Goal: Navigation & Orientation: Find specific page/section

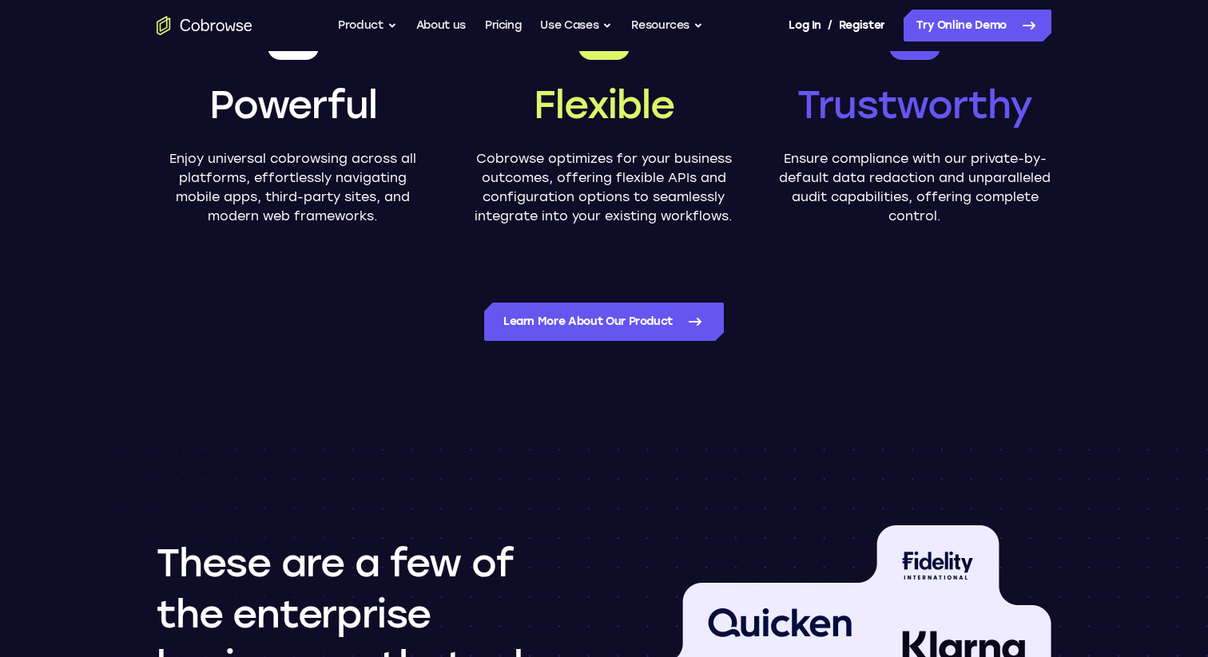
scroll to position [813, 0]
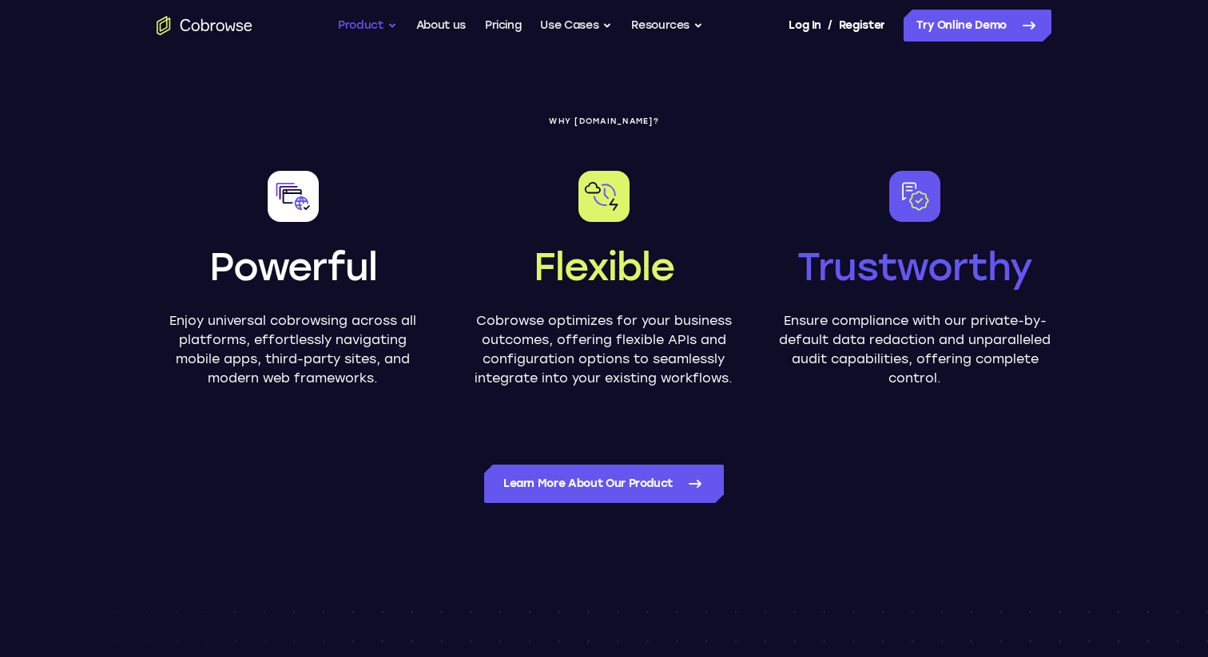
click at [363, 31] on button "Product" at bounding box center [367, 26] width 59 height 32
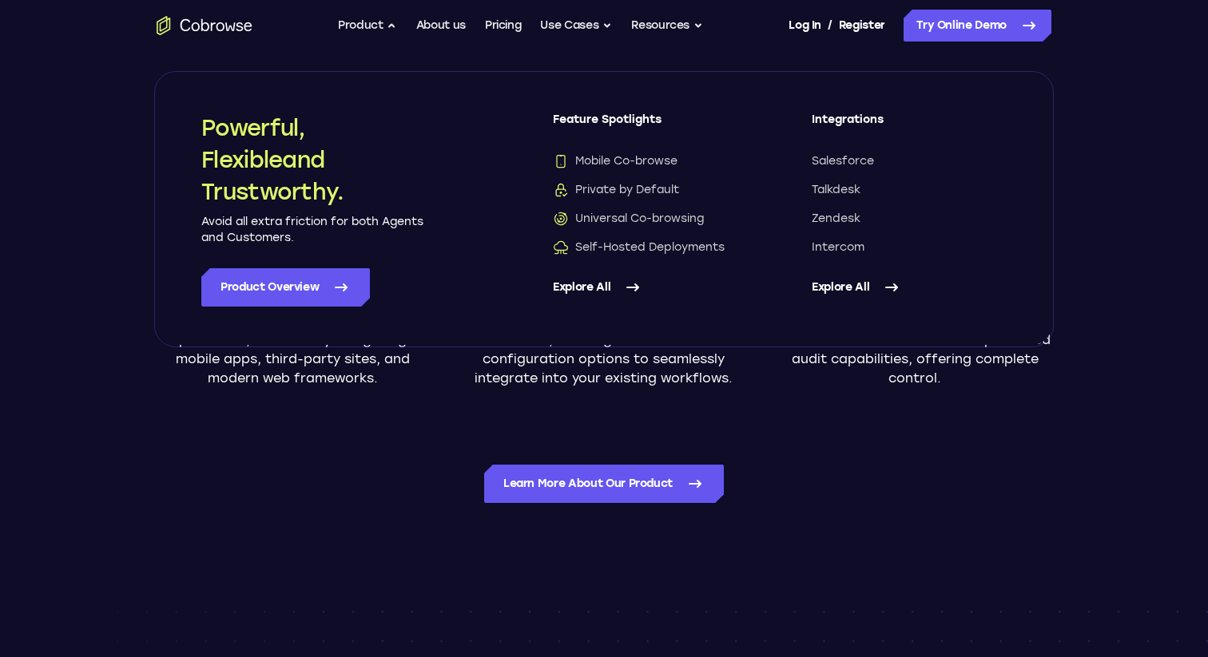
click at [228, 33] on icon "Go to the home page" at bounding box center [205, 25] width 96 height 19
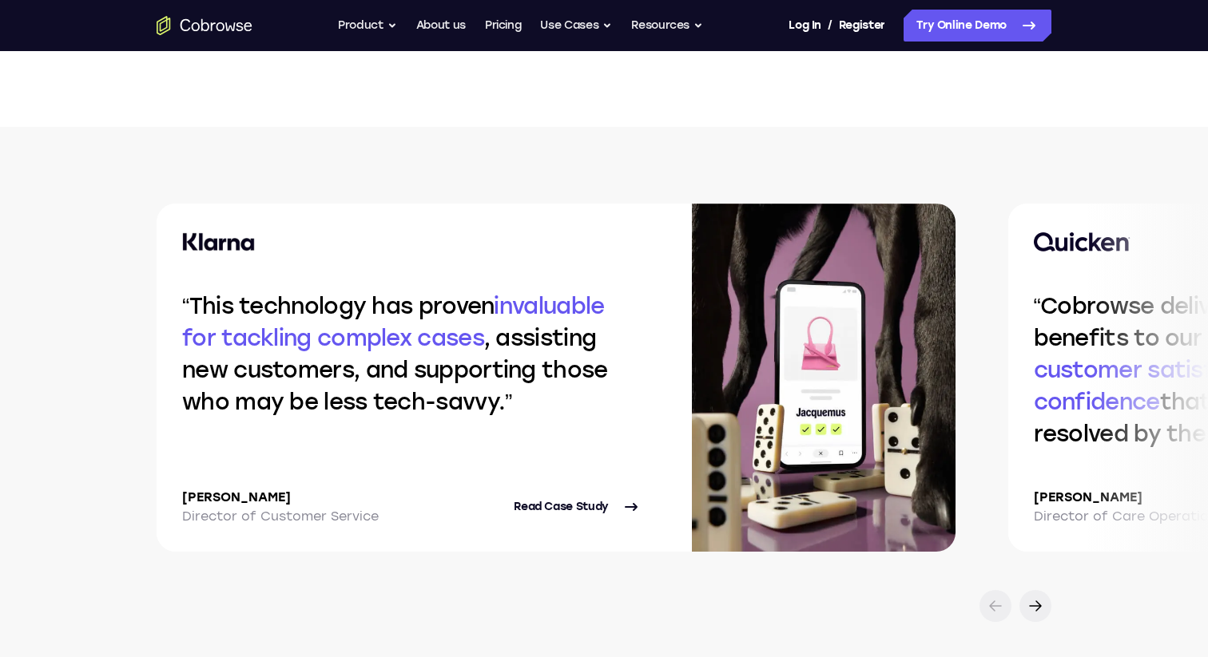
scroll to position [3321, 0]
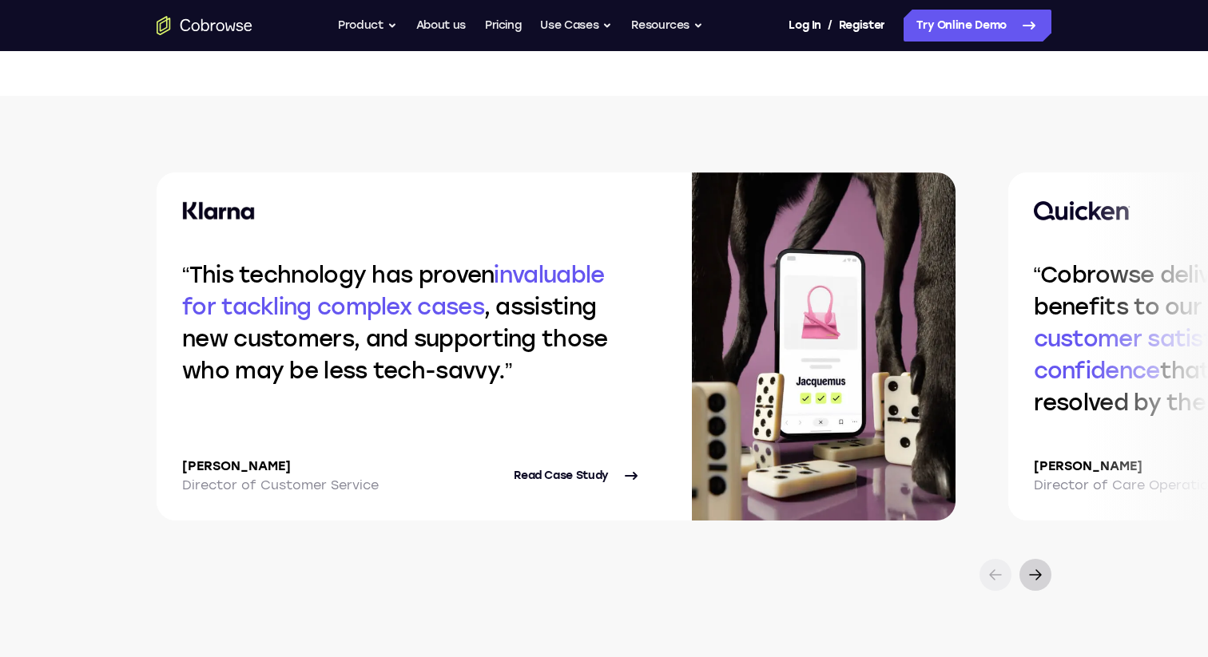
click at [1036, 574] on icon at bounding box center [1035, 575] width 11 height 10
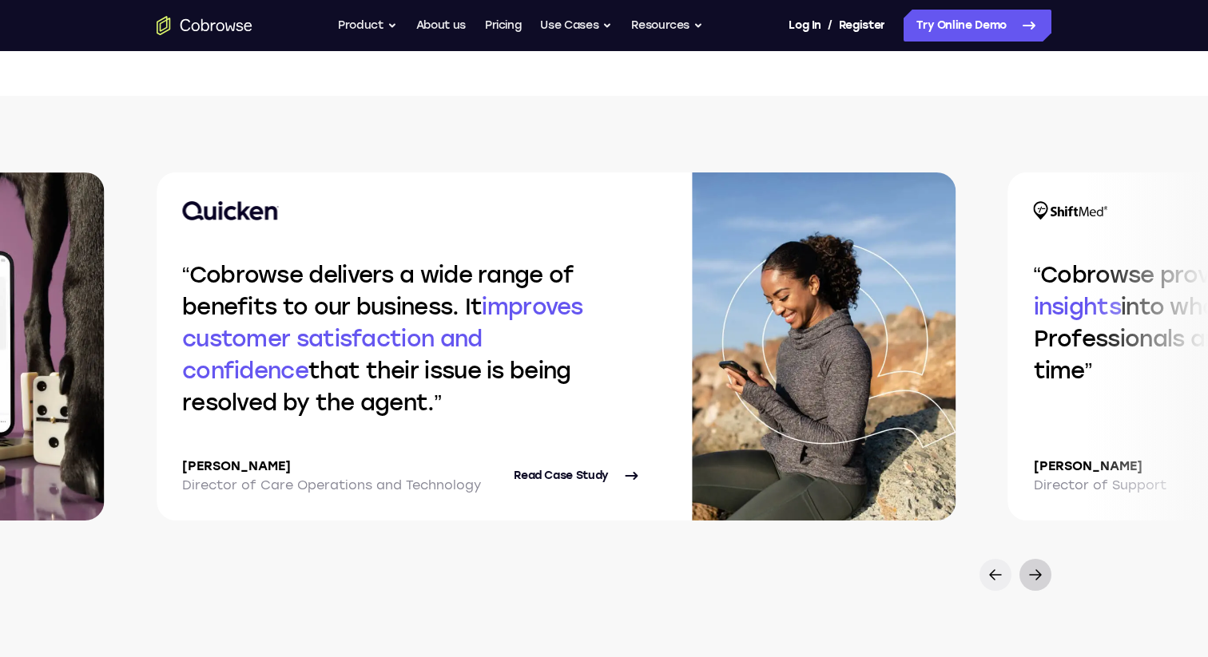
click at [1036, 574] on icon at bounding box center [1035, 575] width 11 height 10
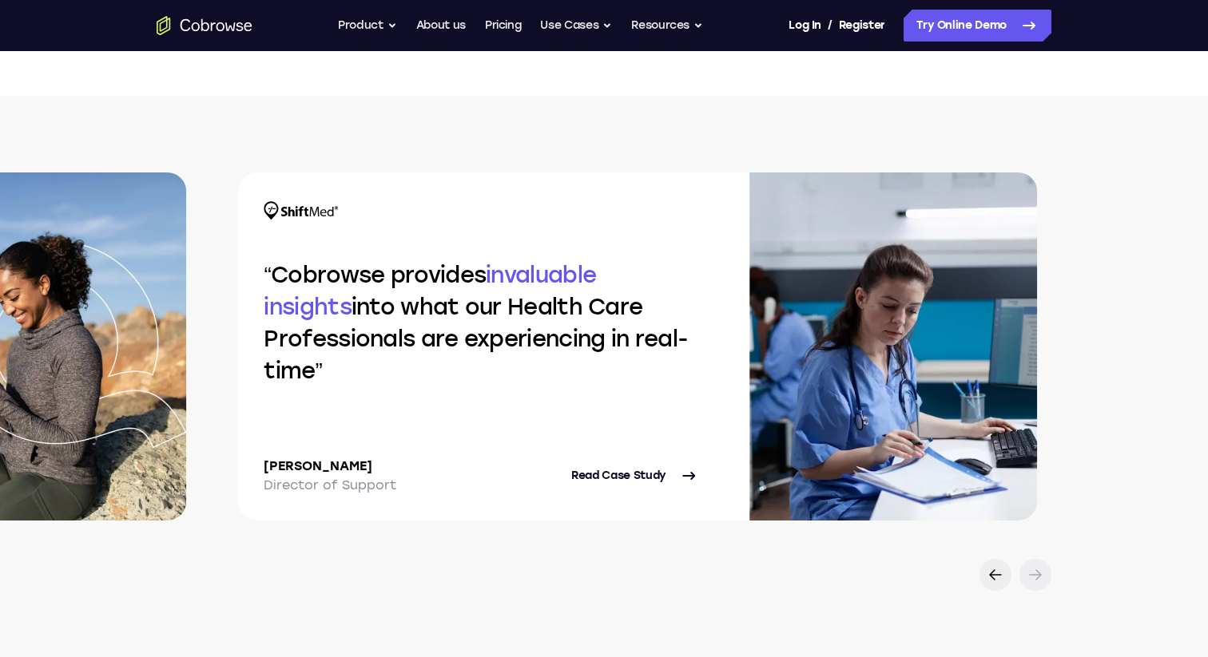
click at [1036, 574] on icon at bounding box center [1035, 575] width 19 height 19
click at [997, 574] on icon at bounding box center [995, 575] width 19 height 19
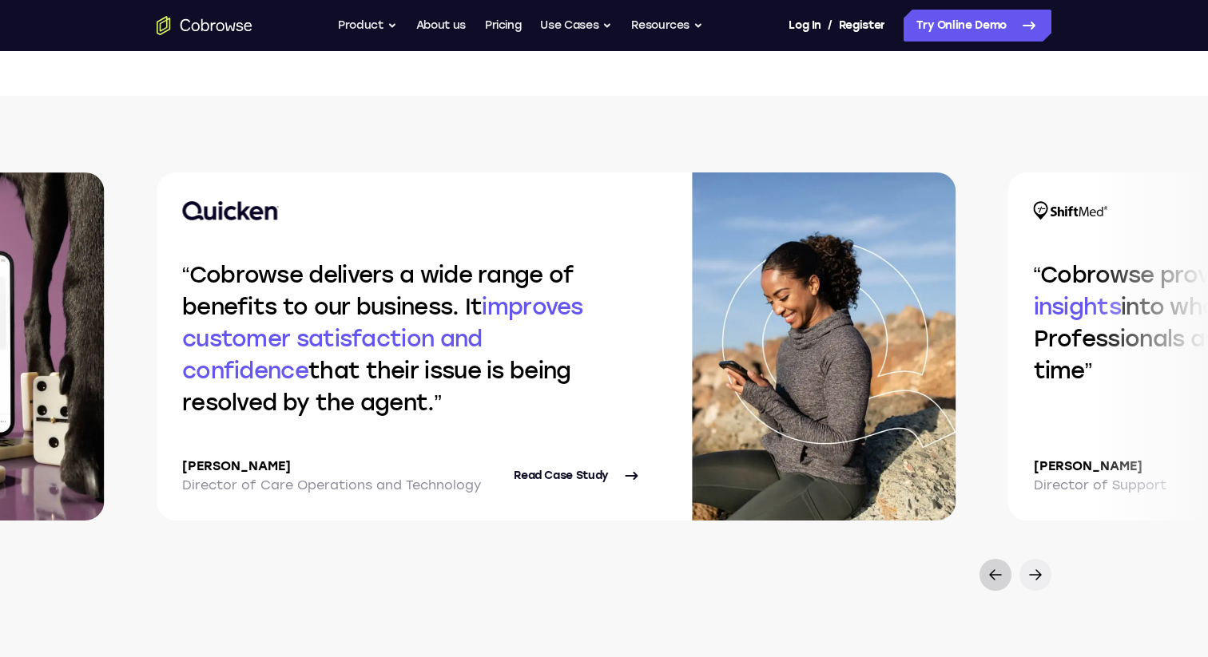
click at [997, 574] on icon at bounding box center [995, 575] width 19 height 19
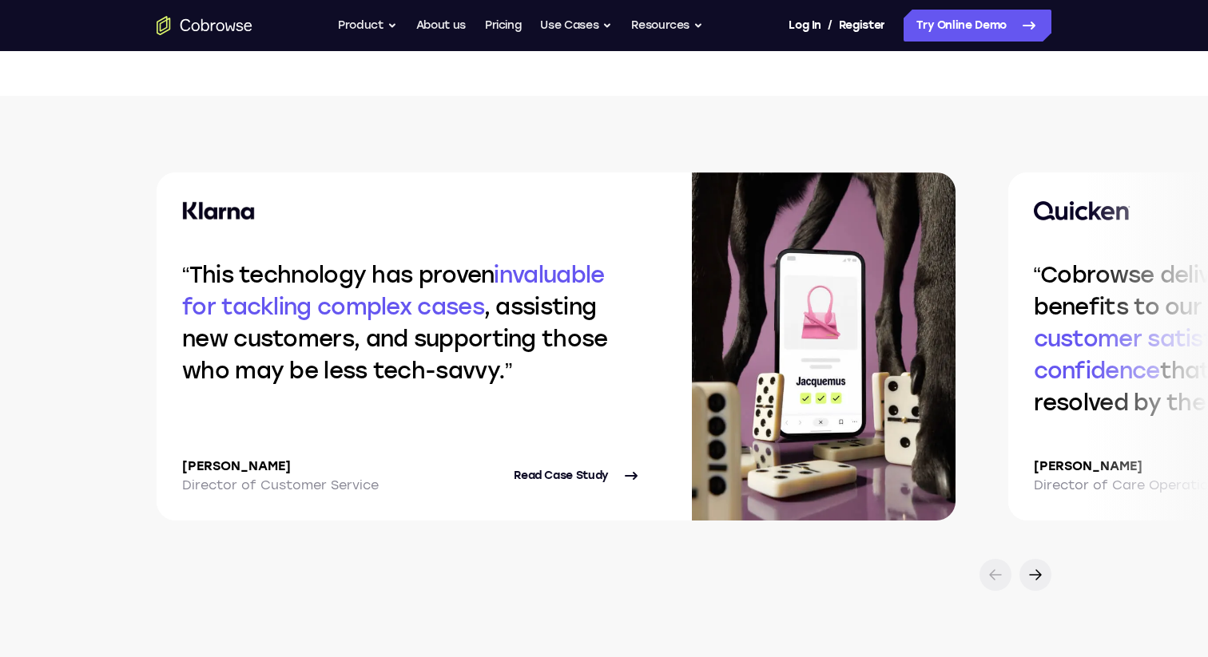
click at [997, 574] on icon at bounding box center [995, 575] width 19 height 19
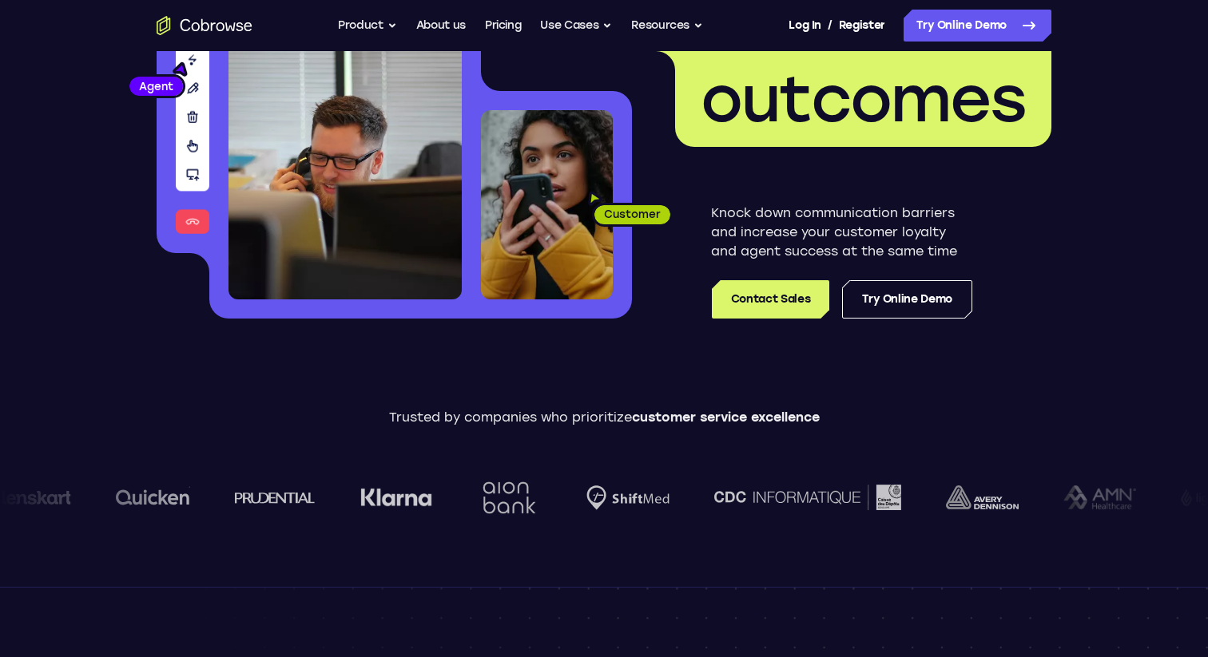
scroll to position [0, 0]
